Goal: Transaction & Acquisition: Subscribe to service/newsletter

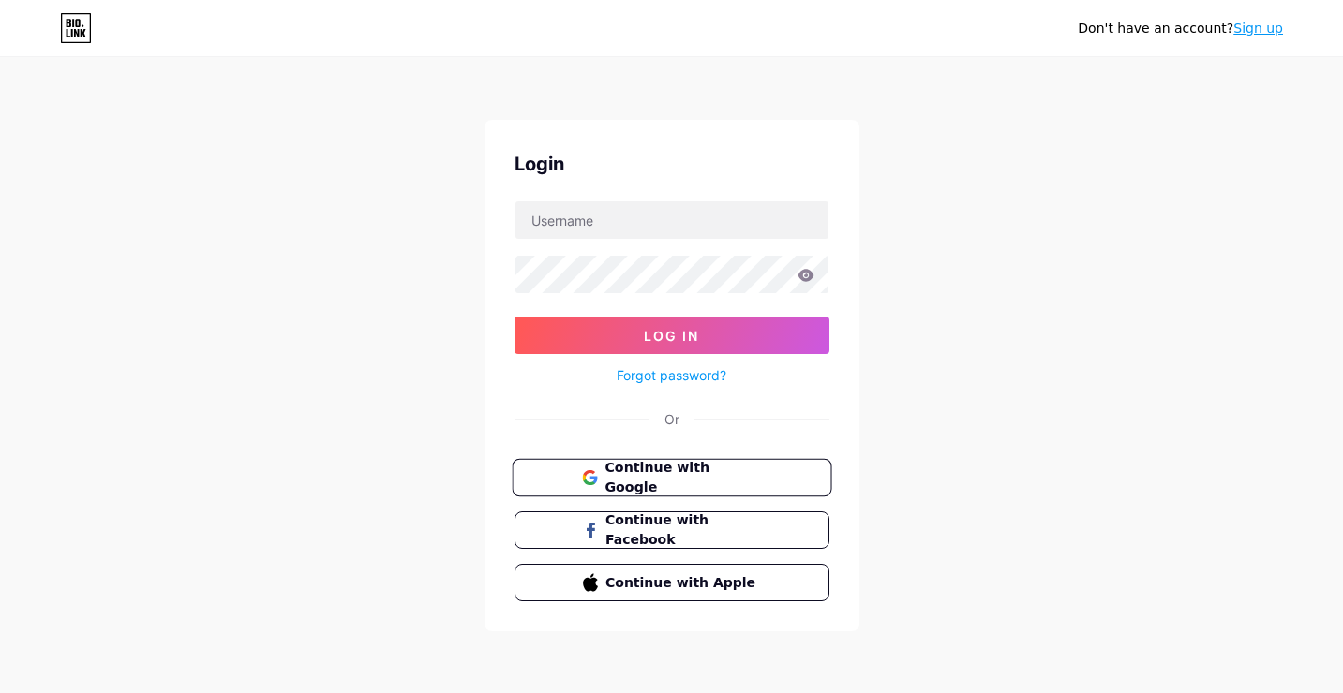
click at [562, 470] on button "Continue with Google" at bounding box center [672, 478] width 320 height 38
